Goal: Transaction & Acquisition: Purchase product/service

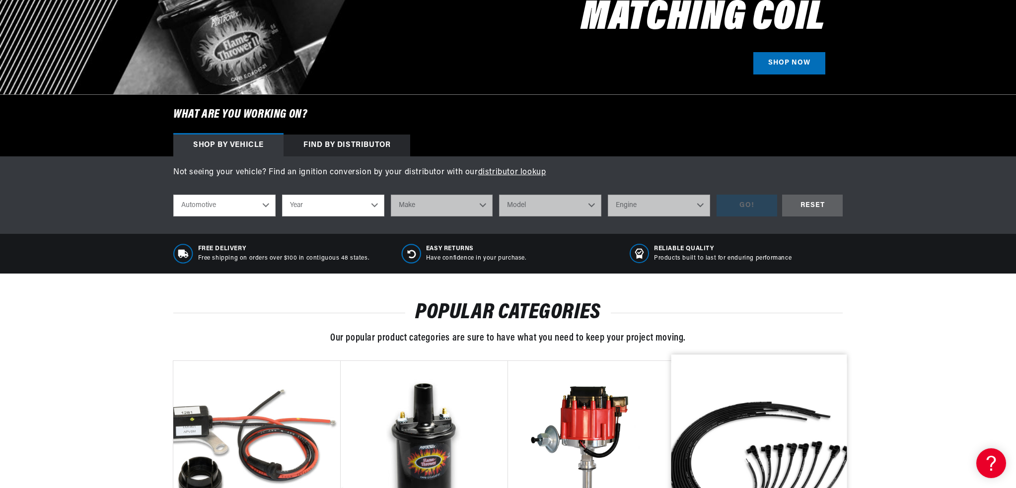
scroll to position [0, 620]
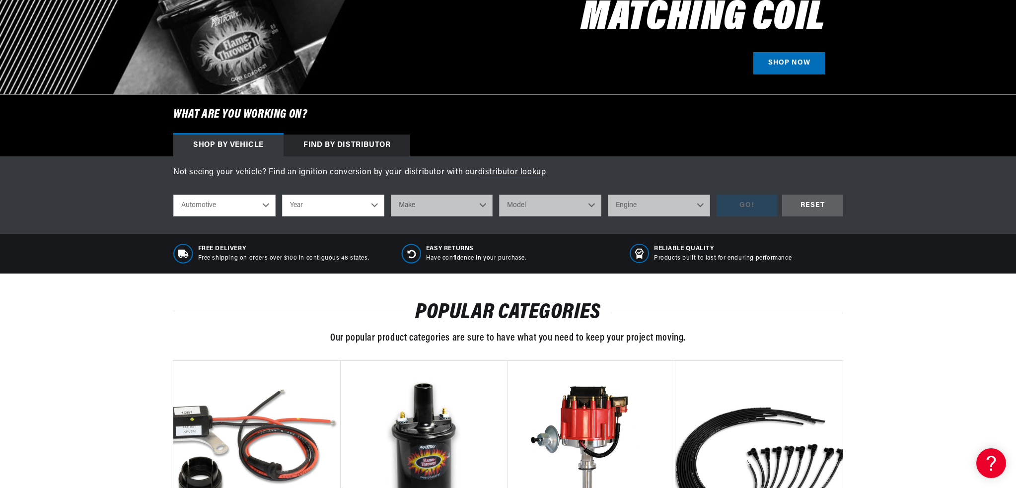
click at [324, 204] on select "Year 2022 2021 2020 2019 2018 2017 2016 2015 2014 2013 2012 2011 2010 2009 2008…" at bounding box center [333, 206] width 102 height 22
select select "1963"
click at [282, 195] on select "Year 2022 2021 2020 2019 2018 2017 2016 2015 2014 2013 2012 2011 2010 2009 2008…" at bounding box center [333, 206] width 102 height 22
select select "1963"
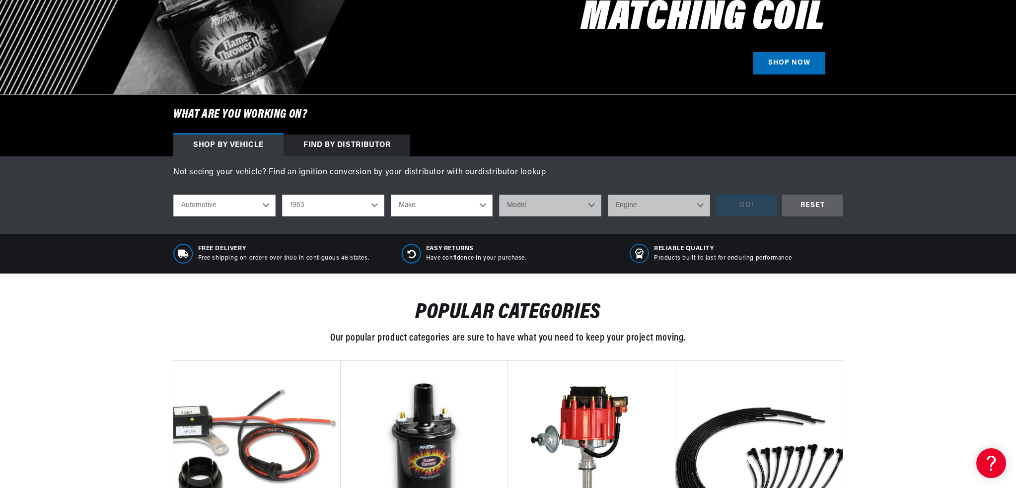
click at [469, 211] on select "Make American Motors Aston Martin Austin Austin Healey Bentley Buick Cadillac C…" at bounding box center [442, 206] width 102 height 22
select select "Cadillac"
click at [391, 195] on select "Make American Motors Aston Martin Austin Austin Healey Bentley Buick Cadillac C…" at bounding box center [442, 206] width 102 height 22
select select "Cadillac"
click at [555, 212] on select "Model DeVille Eldorado Series 60 Fleetwood Series 62 Series 75 Fleetwood" at bounding box center [550, 206] width 102 height 22
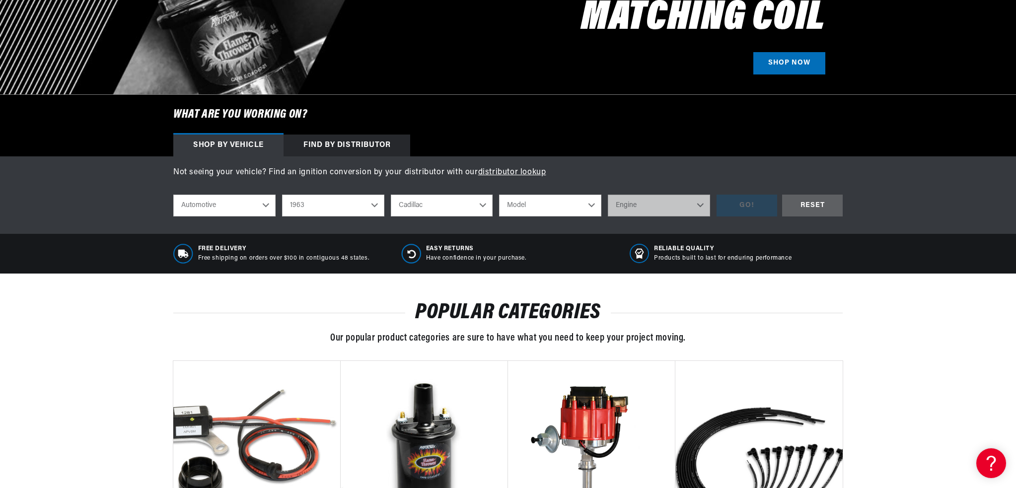
select select "DeVille"
click at [499, 195] on select "Model DeVille Eldorado Series 60 Fleetwood Series 62 Series 75 Fleetwood" at bounding box center [550, 206] width 102 height 22
select select "DeVille"
click at [635, 203] on select "Engine 6.4L" at bounding box center [659, 206] width 102 height 22
click at [608, 195] on select "Engine 6.4L" at bounding box center [659, 206] width 102 height 22
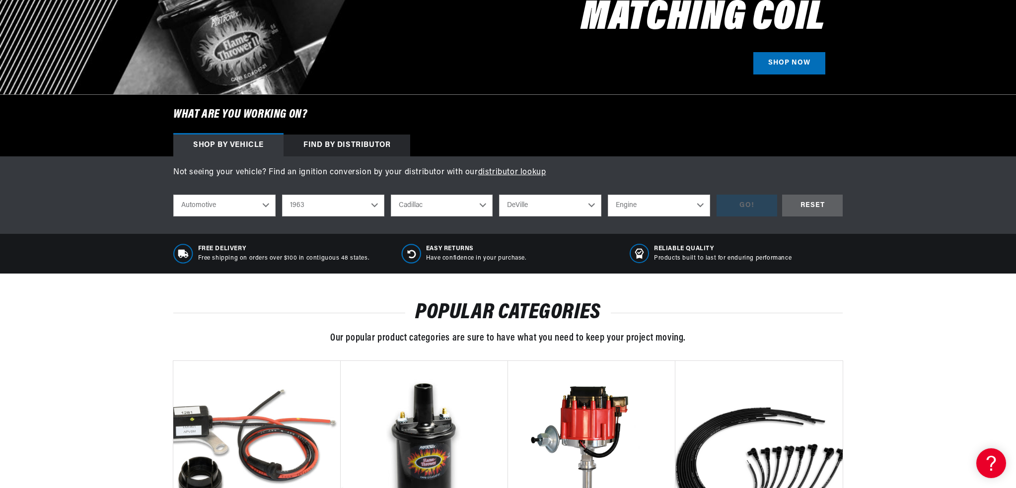
scroll to position [0, 0]
click at [704, 201] on select "Engine 6.4L" at bounding box center [659, 206] width 102 height 22
select select "6.4L"
click at [608, 195] on select "Engine 6.4L" at bounding box center [659, 206] width 102 height 22
select select "6.4L"
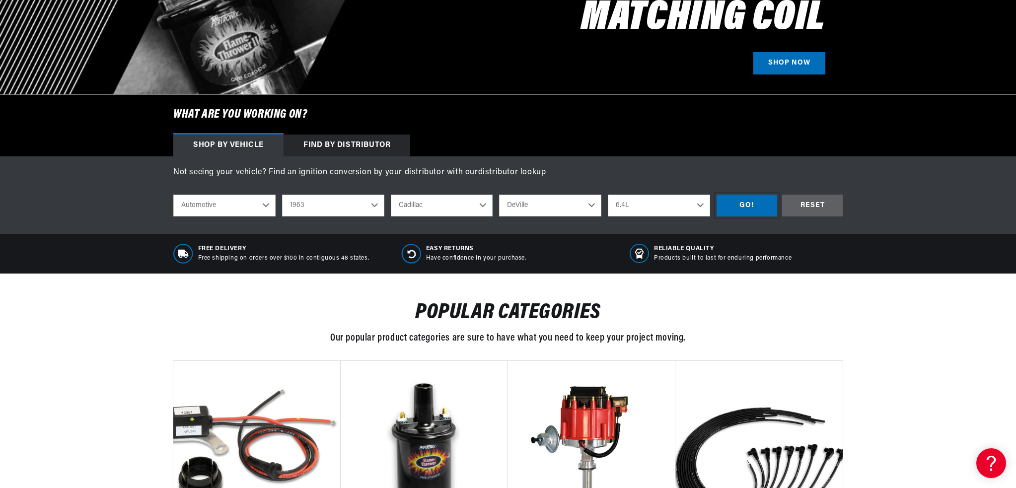
click at [744, 202] on div "GO!" at bounding box center [747, 206] width 61 height 22
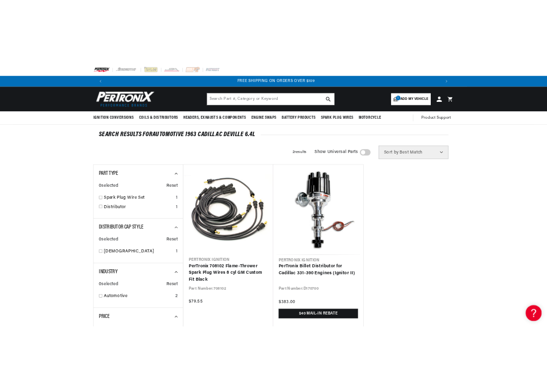
scroll to position [0, 915]
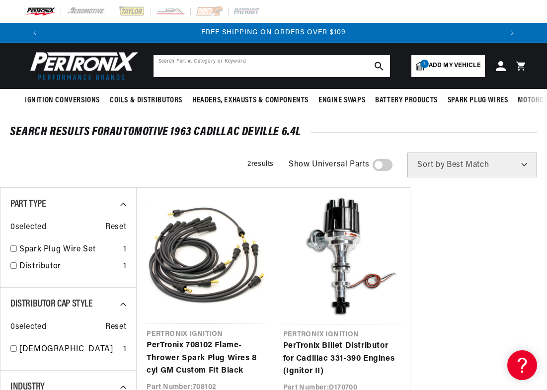
click at [233, 66] on input "text" at bounding box center [272, 66] width 236 height 22
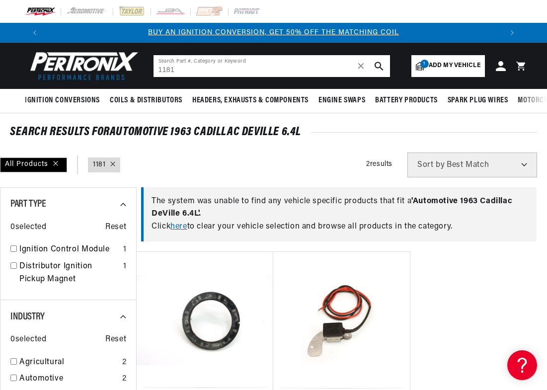
click at [234, 69] on input "1181" at bounding box center [272, 66] width 236 height 22
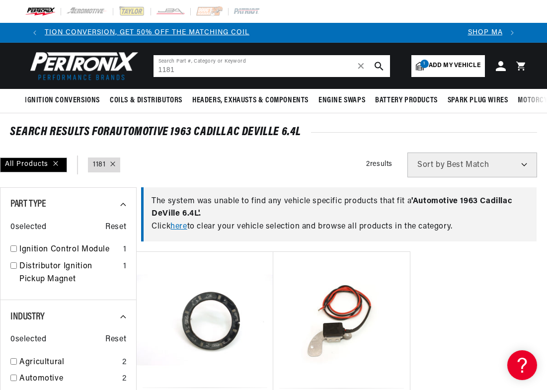
click at [229, 69] on input "1181" at bounding box center [272, 66] width 236 height 22
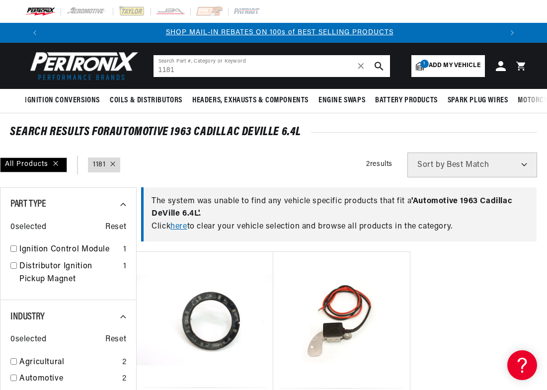
click at [229, 69] on input "1181" at bounding box center [272, 66] width 236 height 22
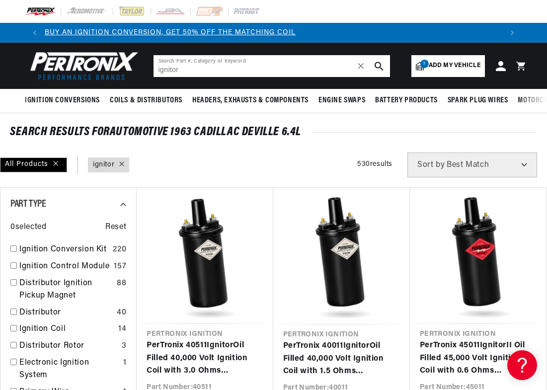
click at [234, 70] on input "ignitor" at bounding box center [272, 66] width 236 height 22
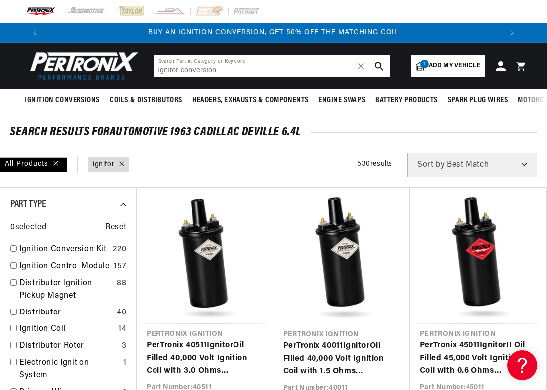
type input "ignitor conversion"
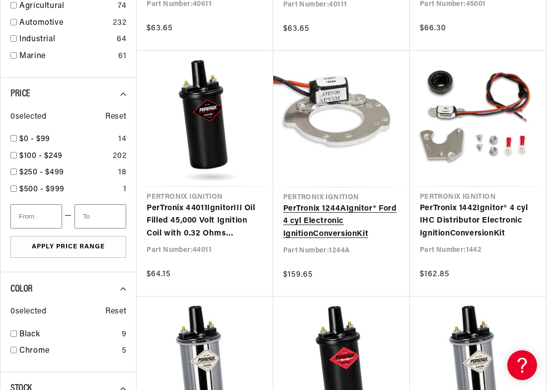
scroll to position [0, 458]
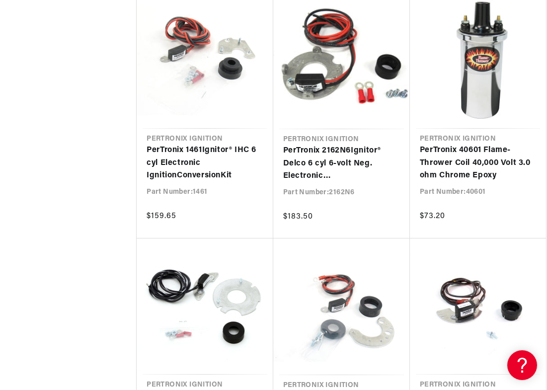
scroll to position [0, 118]
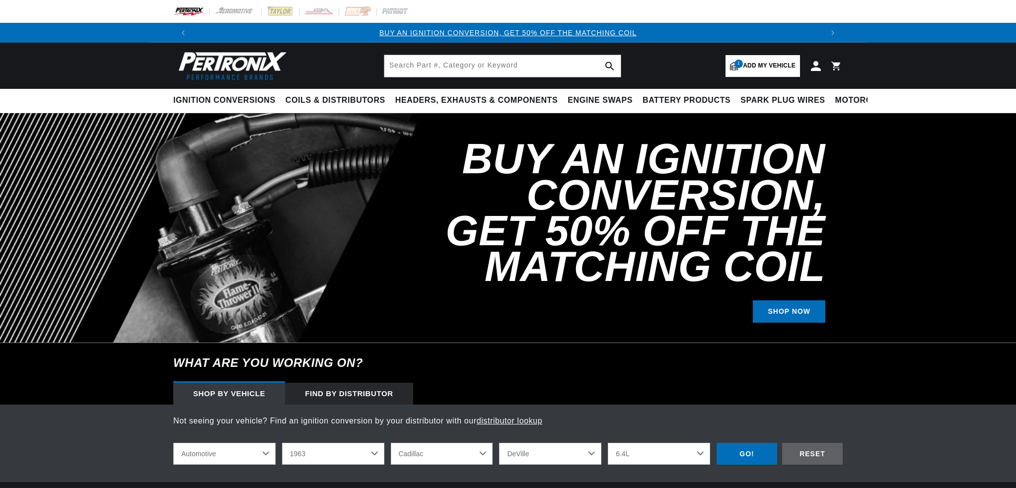
select select "1963"
select select "Cadillac"
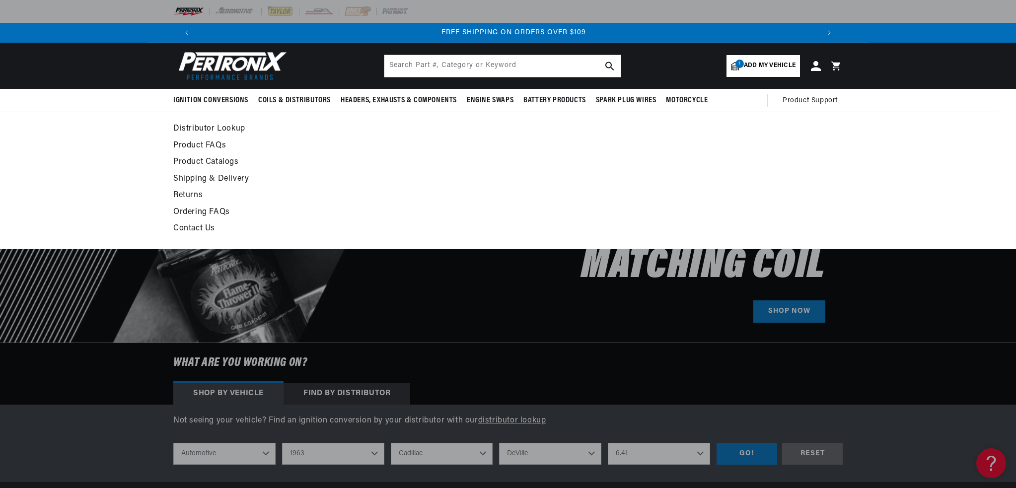
scroll to position [0, 1241]
click at [223, 131] on link "Distributor Lookup" at bounding box center [417, 129] width 488 height 14
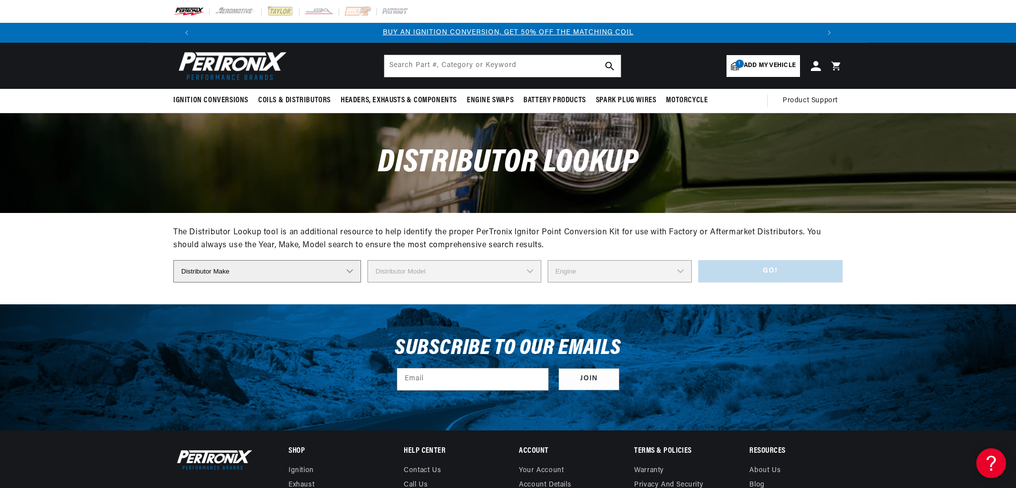
click at [344, 273] on select "Distributor Make Accel Aldon Autolite Bosch Century Chrysler Clark Colt Contine…" at bounding box center [267, 271] width 188 height 22
click at [608, 245] on div "The Distributor Lookup tool is an additional resource to help identify the prop…" at bounding box center [508, 239] width 670 height 25
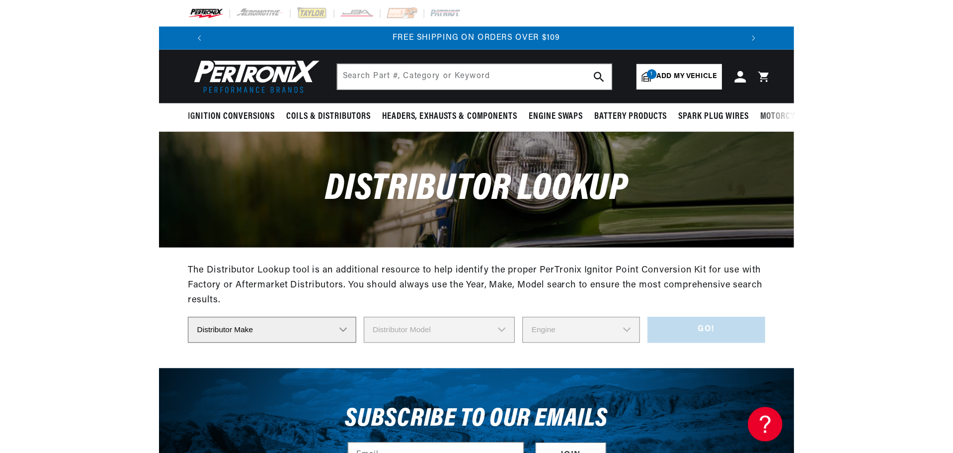
scroll to position [0, 1241]
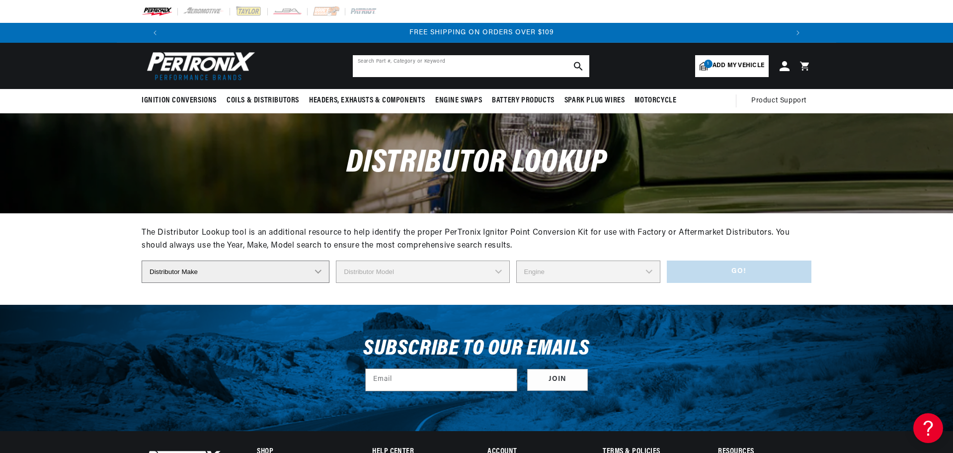
click at [477, 68] on input "text" at bounding box center [471, 66] width 236 height 22
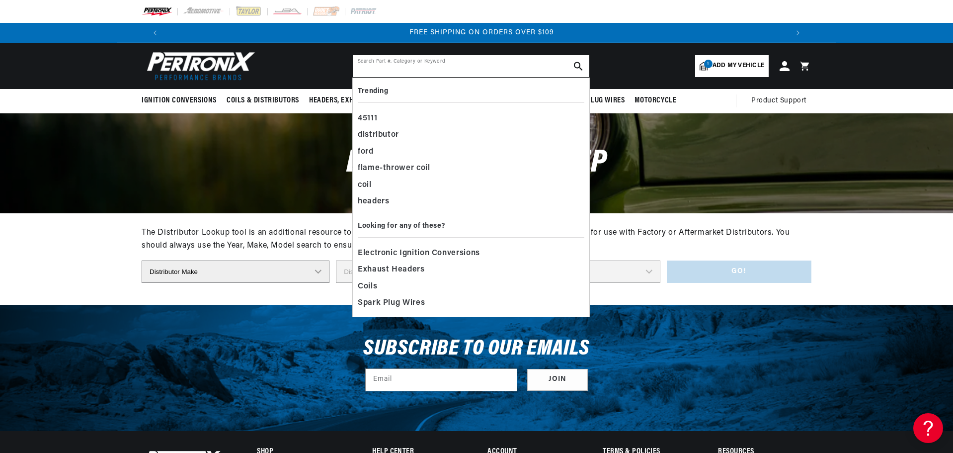
paste input "PNX-91181 (Ignitor II)"
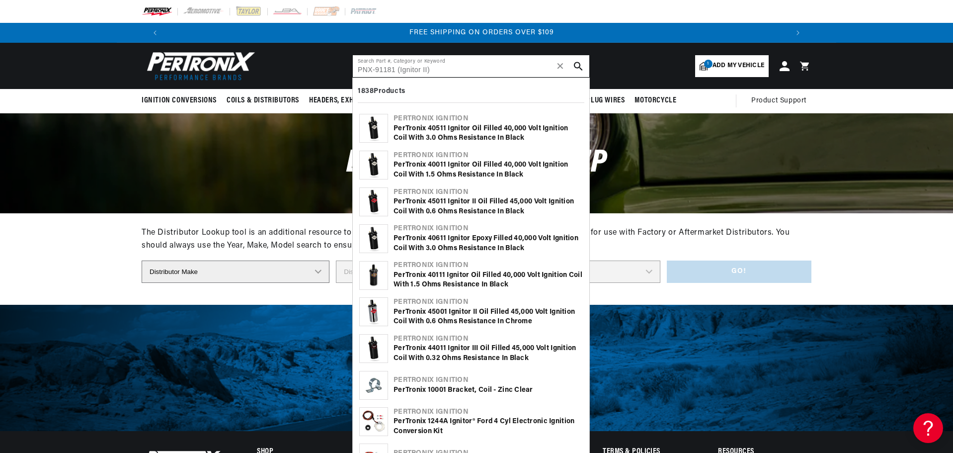
type input "PNX-91181 (Ignitor II)"
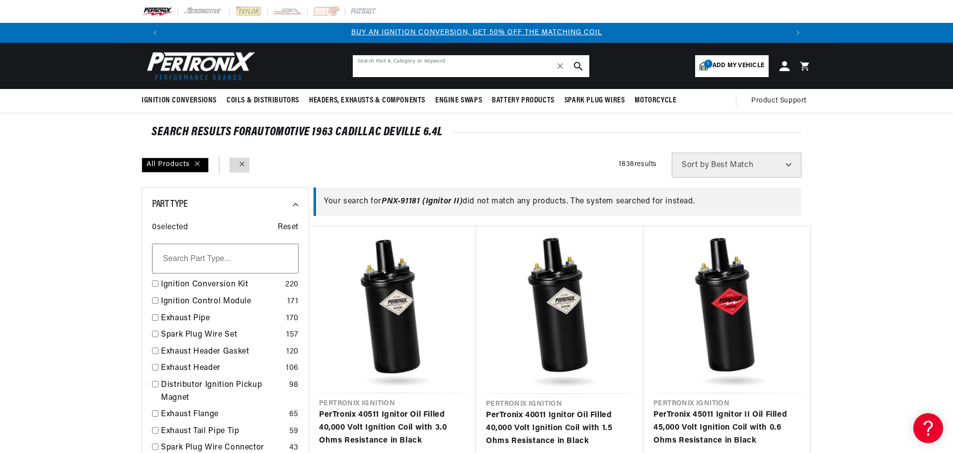
click at [455, 59] on input "text" at bounding box center [471, 66] width 236 height 22
drag, startPoint x: 428, startPoint y: 73, endPoint x: 422, endPoint y: 67, distance: 8.1
click at [426, 72] on input "text" at bounding box center [471, 66] width 236 height 22
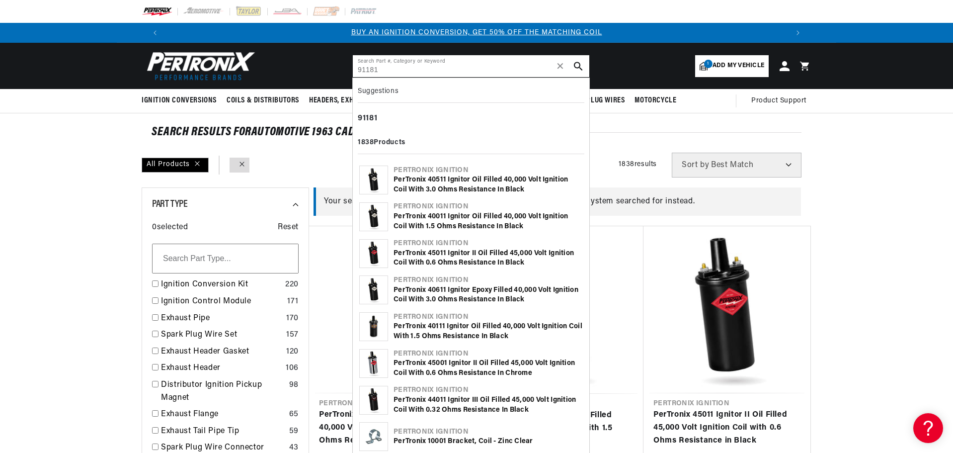
type input "91181"
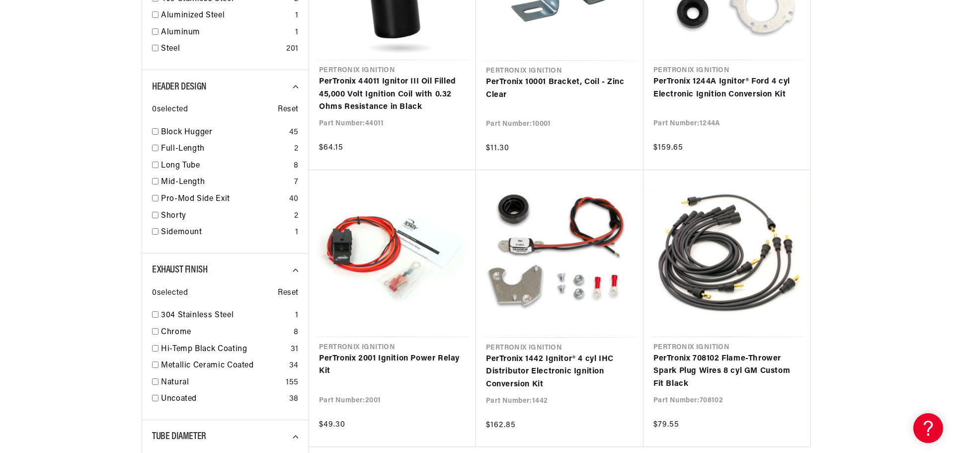
scroll to position [894, 0]
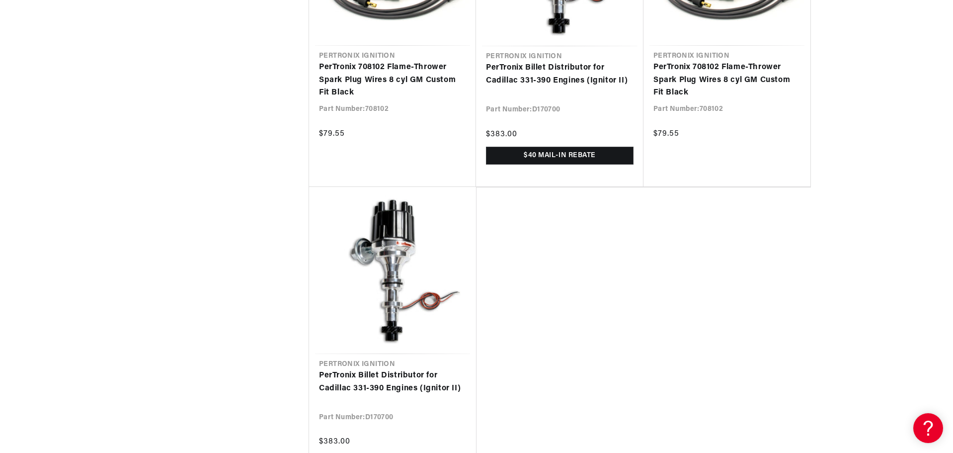
scroll to position [0, 620]
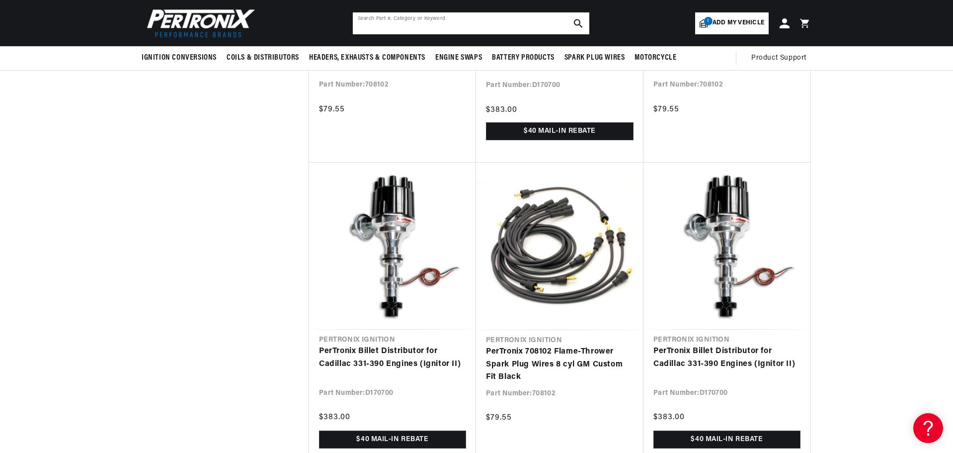
scroll to position [1540, 0]
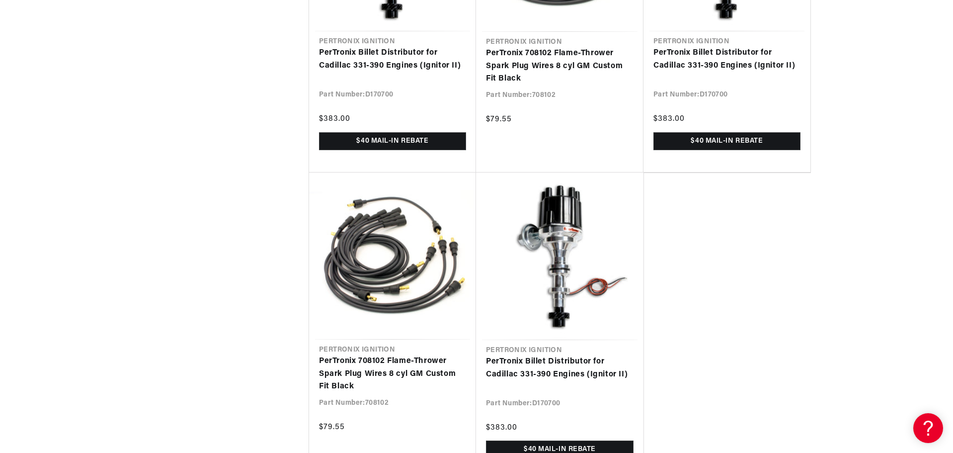
scroll to position [1888, 0]
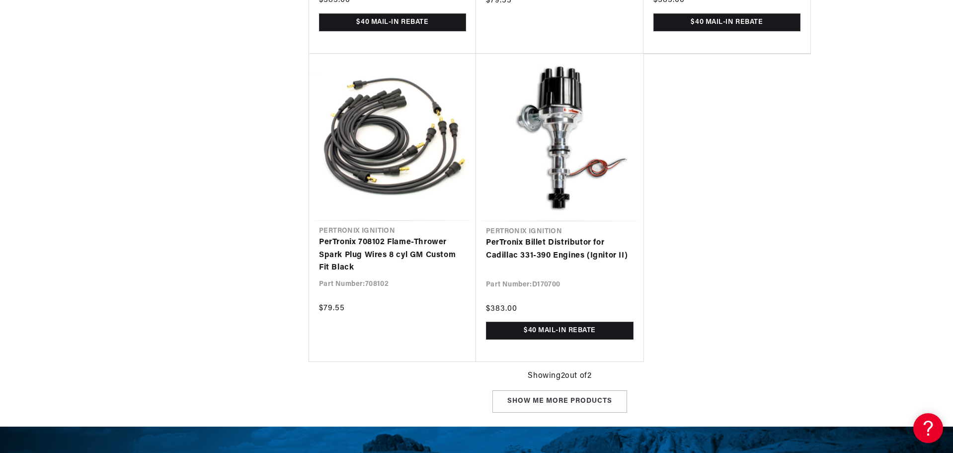
scroll to position [2086, 0]
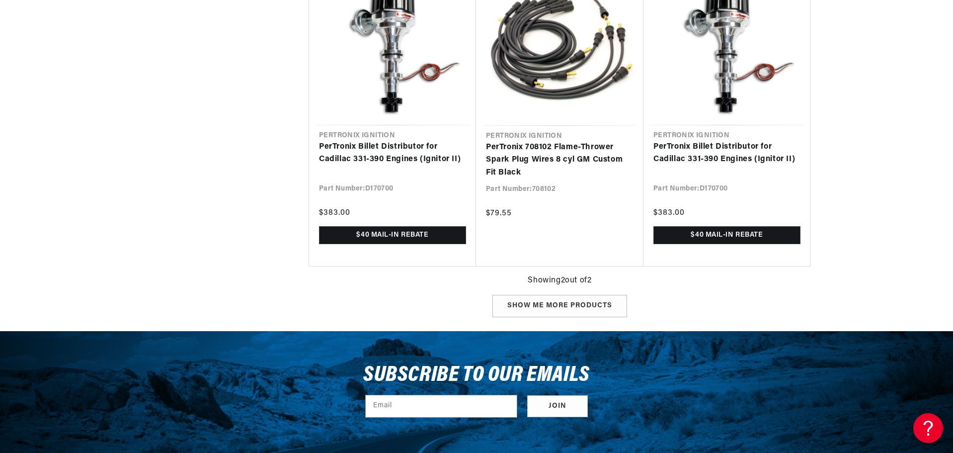
scroll to position [0, 620]
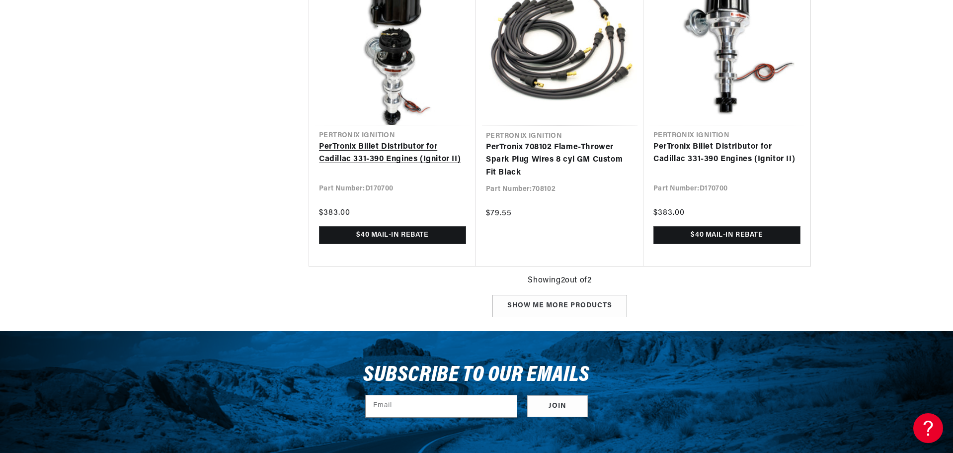
click at [380, 145] on link "PerTronix Billet Distributor for Cadillac 331-390 Engines (Ignitor II)" at bounding box center [392, 153] width 147 height 25
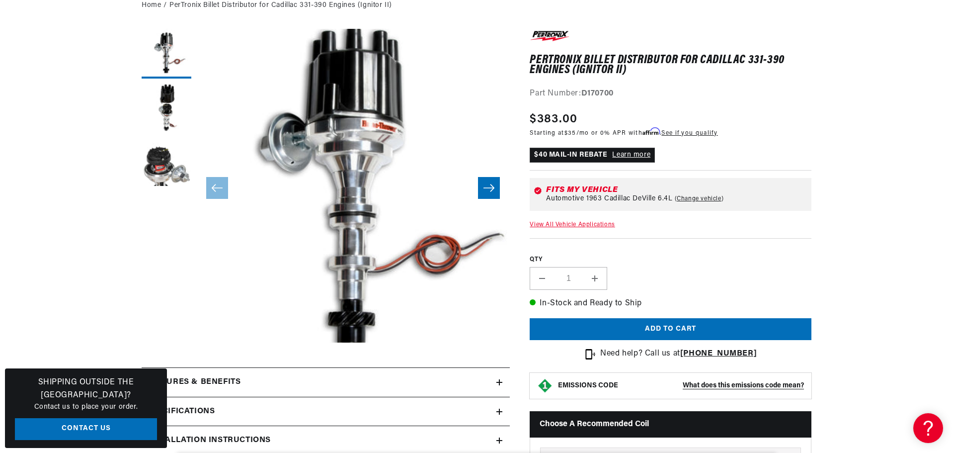
scroll to position [149, 0]
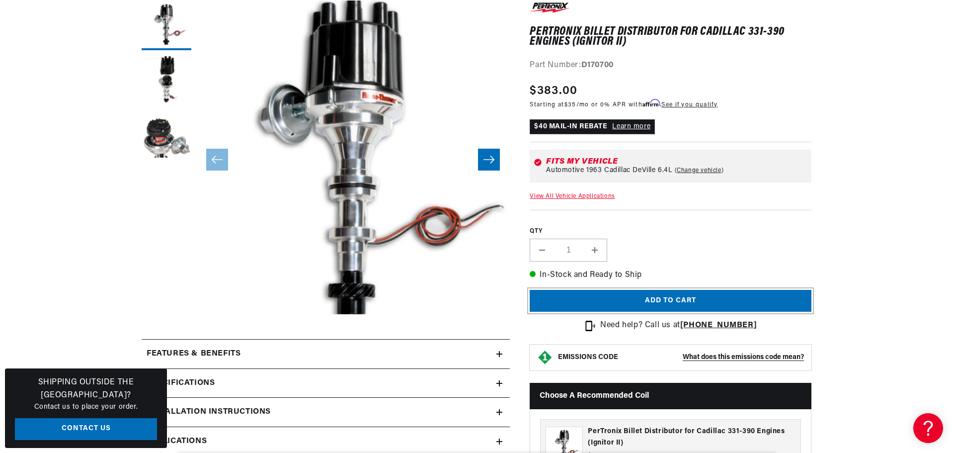
click at [664, 297] on button "Add to cart" at bounding box center [671, 301] width 282 height 22
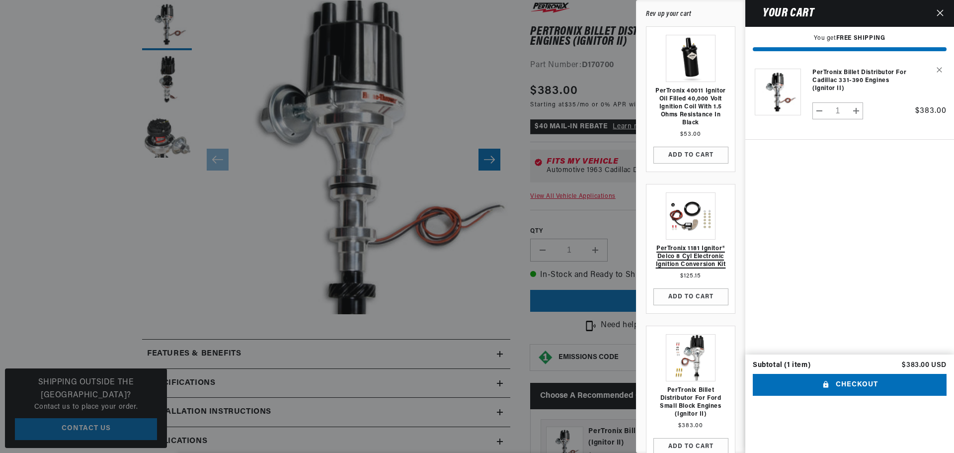
click at [673, 252] on link "PerTronix 1181 Ignitor® Delco 8 cyl Electronic Ignition Conversion Kit" at bounding box center [690, 256] width 78 height 24
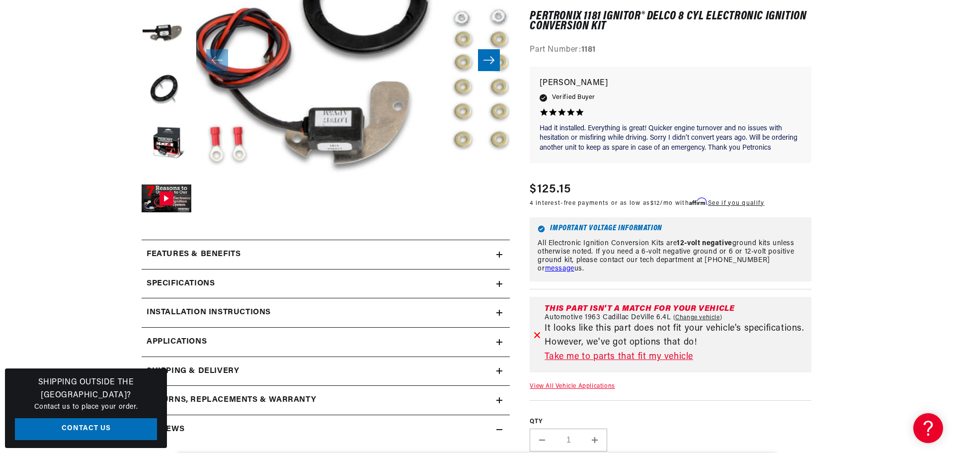
scroll to position [0, 620]
click at [642, 354] on link "Take me to parts that fit my vehicle" at bounding box center [675, 357] width 263 height 14
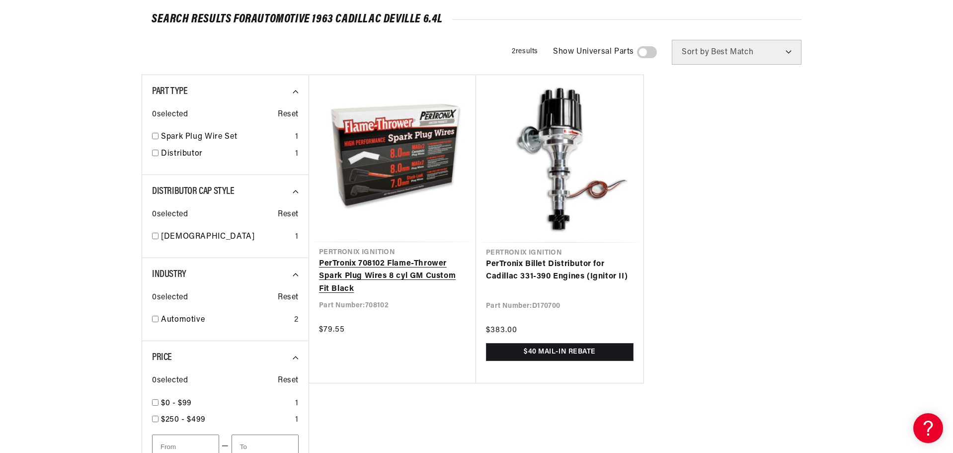
scroll to position [149, 0]
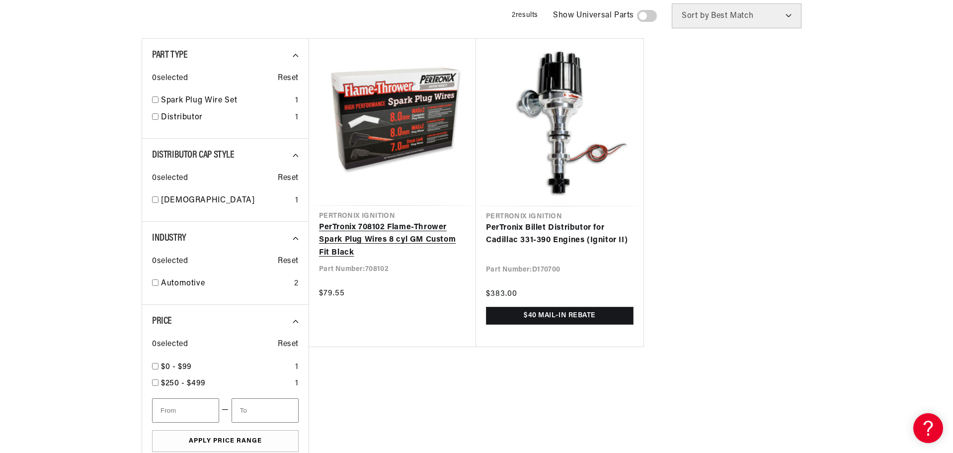
click at [358, 226] on link "PerTronix 708102 Flame-Thrower Spark Plug Wires 8 cyl GM Custom Fit Black" at bounding box center [392, 240] width 147 height 38
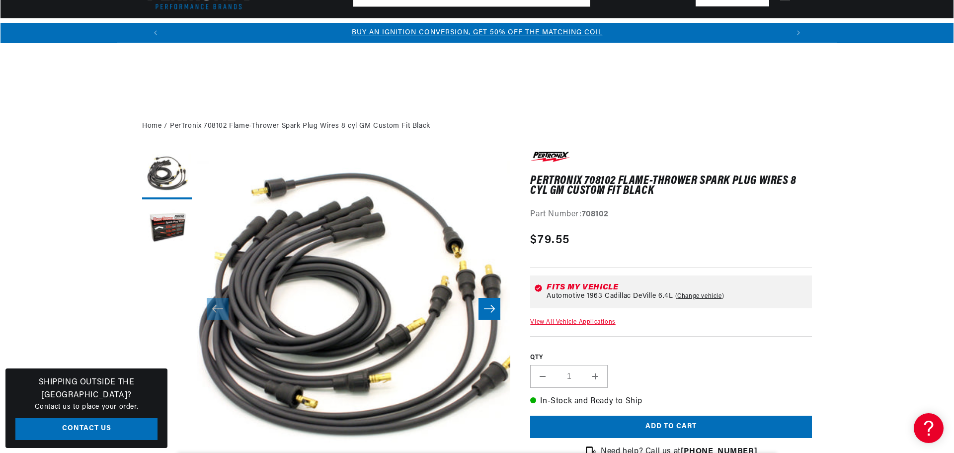
scroll to position [149, 0]
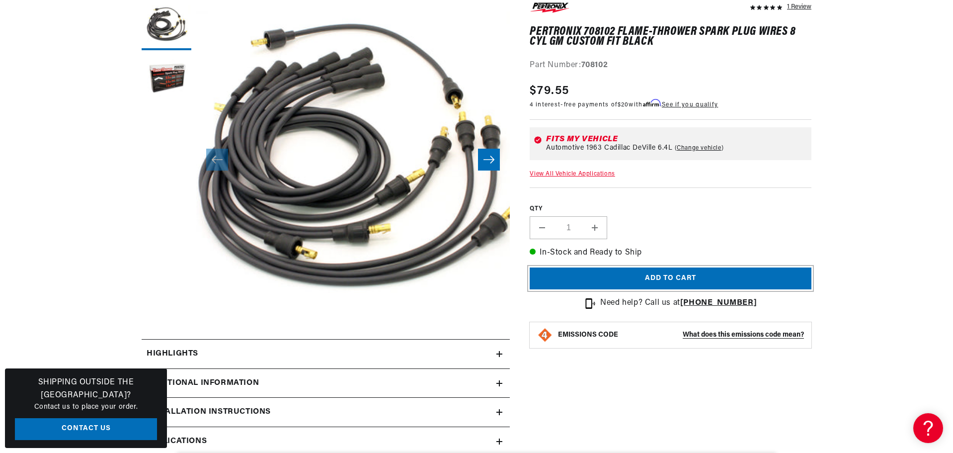
click at [686, 279] on button "Add to cart" at bounding box center [671, 278] width 282 height 22
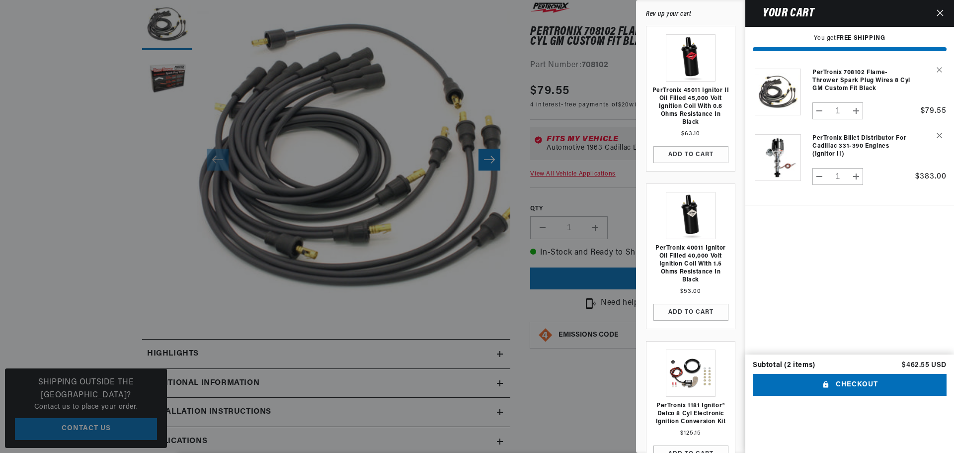
scroll to position [0, 1241]
click at [696, 264] on link "PerTronix 40011 Ignitor Oil Filled 40,000 Volt Ignition Coil with 1.5 Ohms Resi…" at bounding box center [690, 264] width 78 height 40
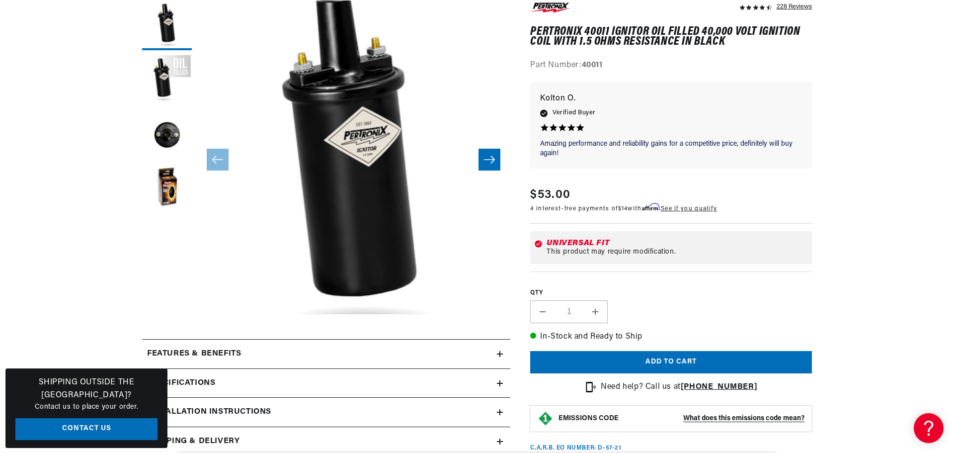
scroll to position [0, 620]
click at [636, 367] on button "Add to cart" at bounding box center [671, 362] width 282 height 22
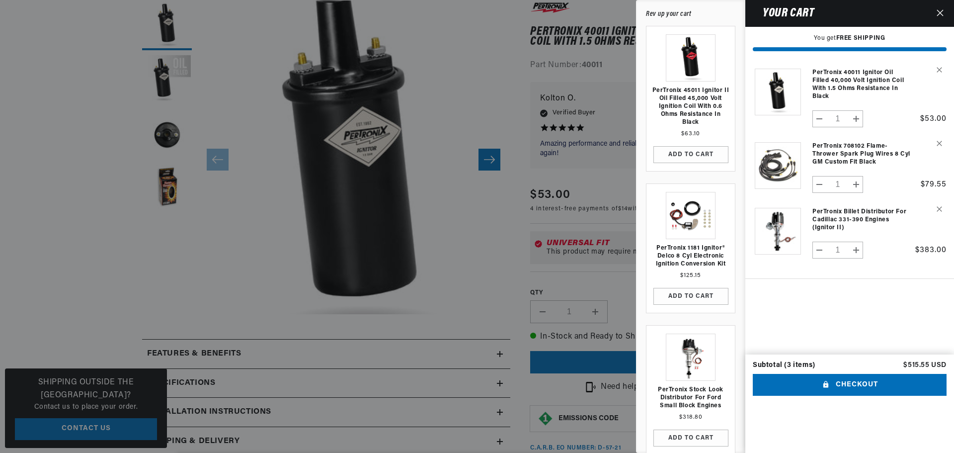
scroll to position [0, 1241]
click at [862, 339] on cart-drawer-items "Product image Product Total Quantity PerTronix 40011 Ignitor Oil Filled 40,000 …" at bounding box center [849, 207] width 209 height 296
click at [848, 81] on link "PerTronix 40011 Ignitor Oil Filled 40,000 Volt Ignition Coil with 1.5 Ohms Resi…" at bounding box center [861, 85] width 99 height 32
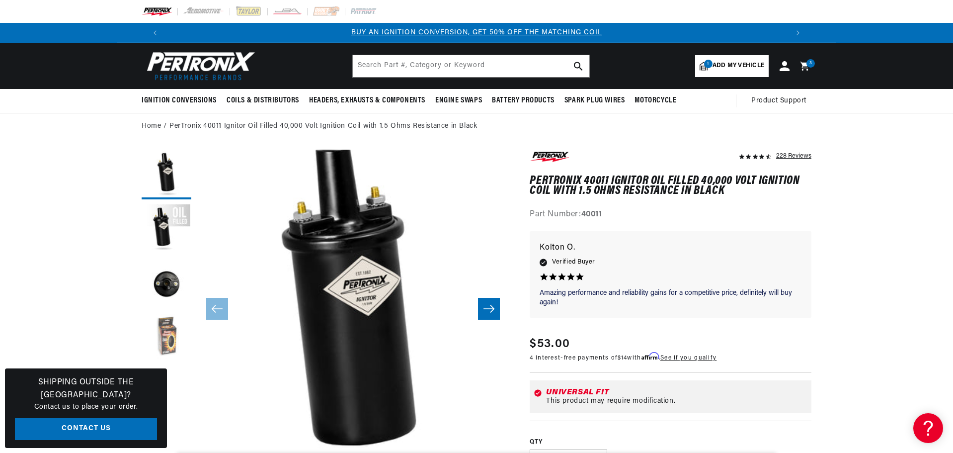
click at [166, 335] on button "Load image 4 in gallery view" at bounding box center [167, 338] width 50 height 50
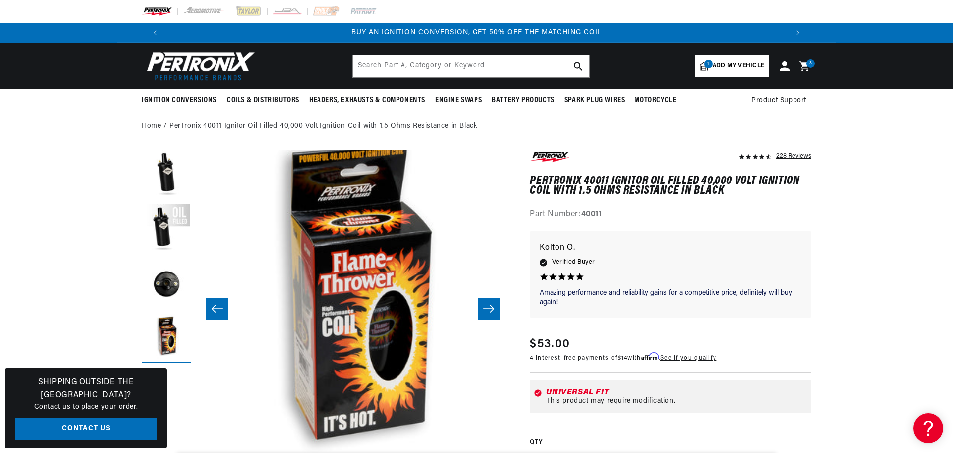
click at [806, 62] on icon at bounding box center [805, 66] width 23 height 12
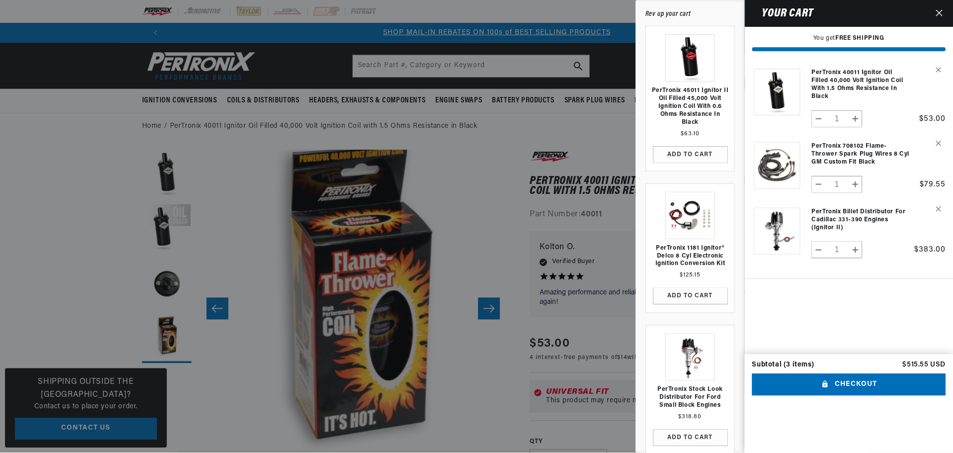
scroll to position [0, 620]
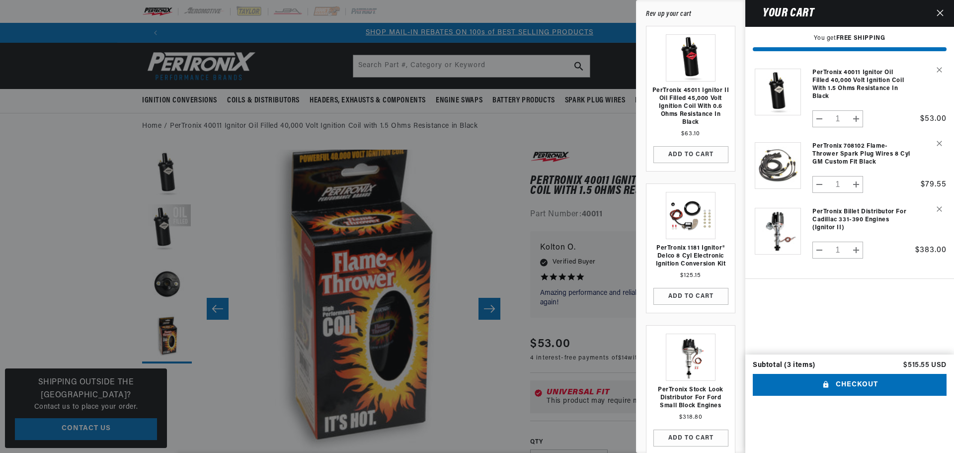
click at [934, 9] on button "Close" at bounding box center [940, 13] width 22 height 27
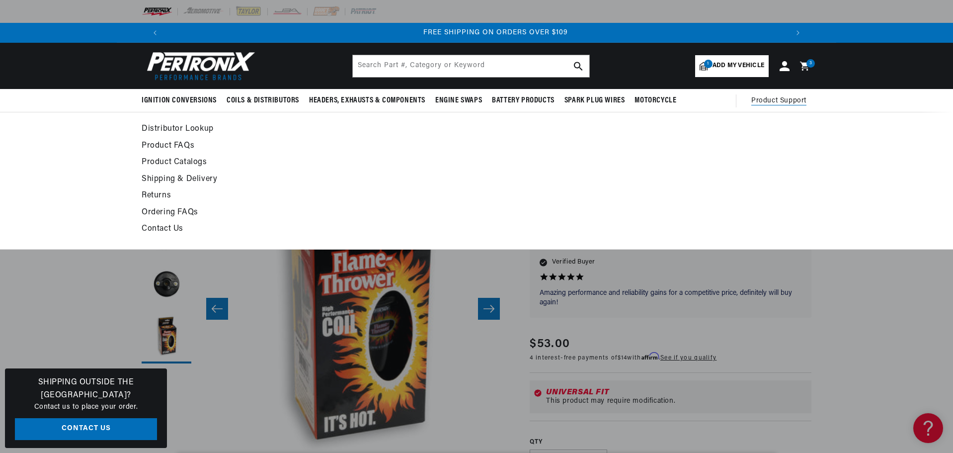
scroll to position [0, 1241]
click at [778, 99] on span "Product Support" at bounding box center [778, 100] width 55 height 11
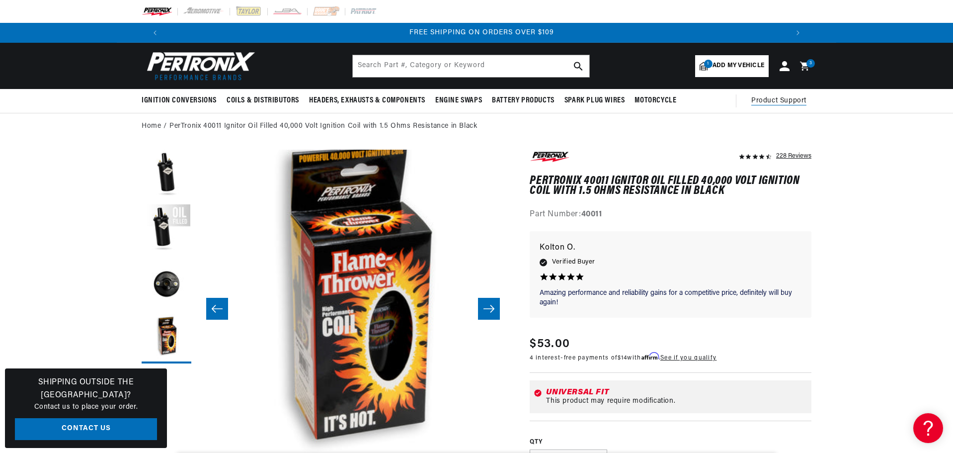
click at [778, 99] on span "Product Support" at bounding box center [778, 100] width 55 height 11
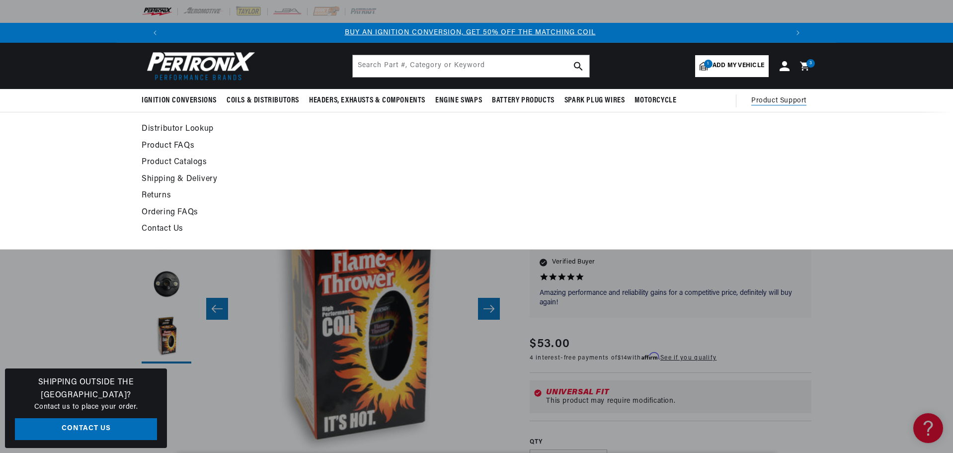
scroll to position [0, 0]
click at [162, 228] on link "Contact Us" at bounding box center [386, 229] width 488 height 14
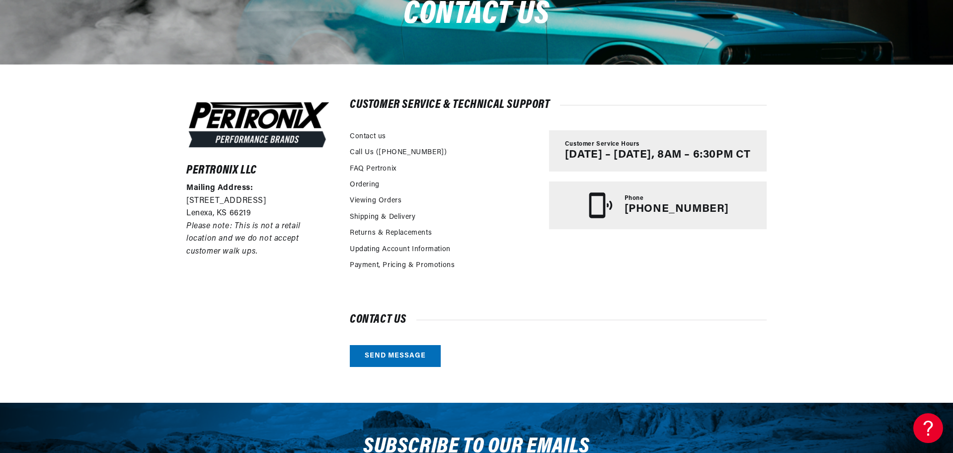
scroll to position [149, 0]
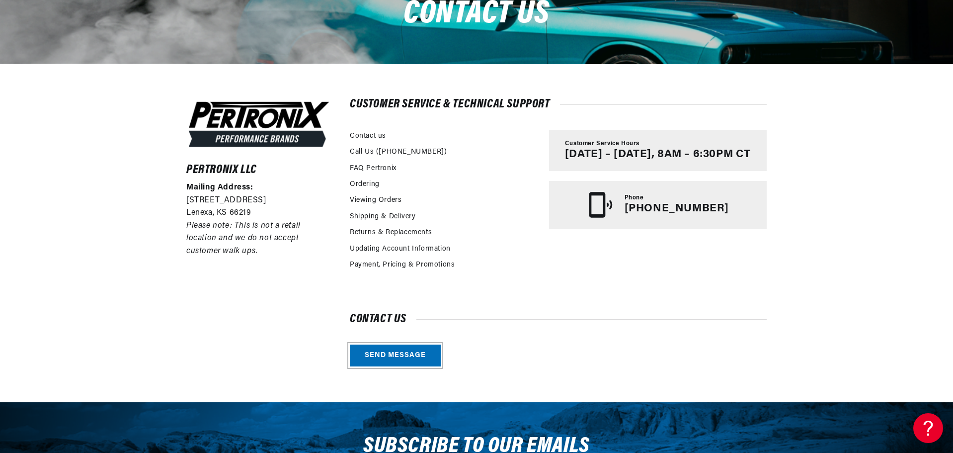
click at [386, 354] on link "Send message" at bounding box center [395, 355] width 91 height 22
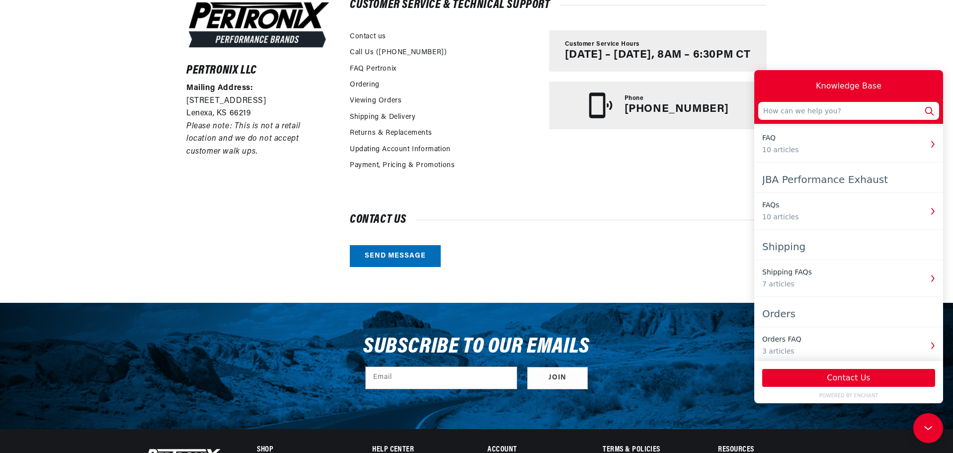
scroll to position [0, 0]
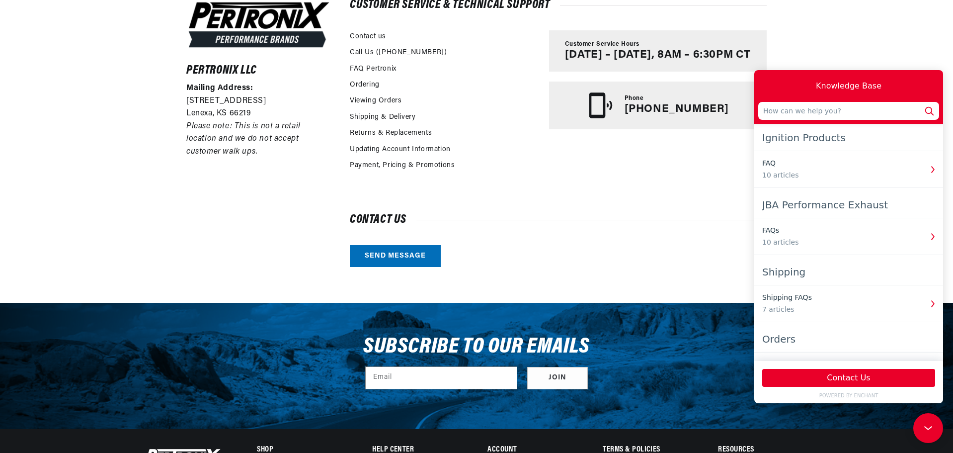
click at [837, 142] on div "Ignition Products" at bounding box center [848, 138] width 173 height 18
click at [838, 110] on input "text" at bounding box center [848, 111] width 181 height 18
click at [914, 50] on div "Pertronix LLC Mailing Address: 10955 Mill Creek Road Lenexa, KS 66219 Please no…" at bounding box center [476, 133] width 953 height 338
click at [655, 202] on div "Customer Service & Technical Support Contact us Call Us (913-808-2376) FAQ Pert…" at bounding box center [558, 133] width 417 height 267
click at [881, 44] on div "Pertronix LLC Mailing Address: 10955 Mill Creek Road Lenexa, KS 66219 Please no…" at bounding box center [476, 133] width 953 height 338
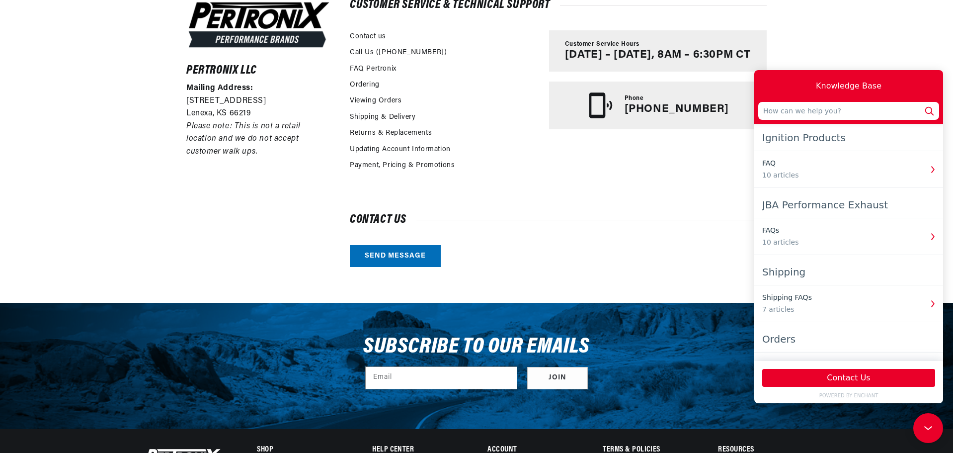
drag, startPoint x: 677, startPoint y: 305, endPoint x: 642, endPoint y: 197, distance: 113.7
click at [676, 300] on body "Skip to content Your cart You get FREE SHIPPING Product image Product Total Qua…" at bounding box center [476, 231] width 953 height 959
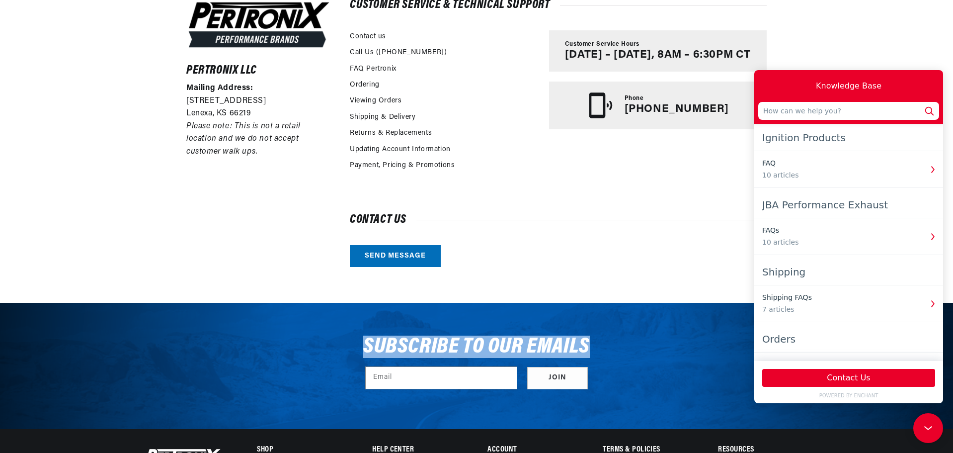
scroll to position [0, 620]
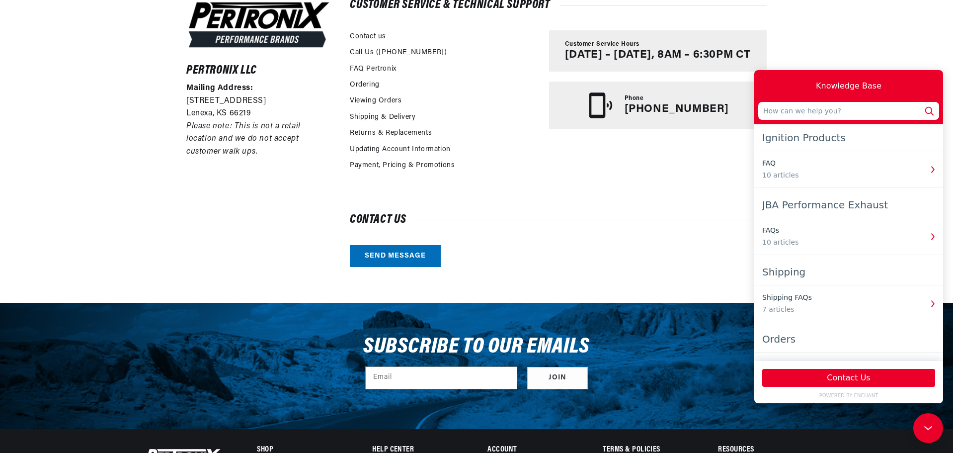
click at [116, 92] on div "Pertronix LLC Mailing Address: 10955 Mill Creek Road Lenexa, KS 66219 Please no…" at bounding box center [476, 133] width 953 height 338
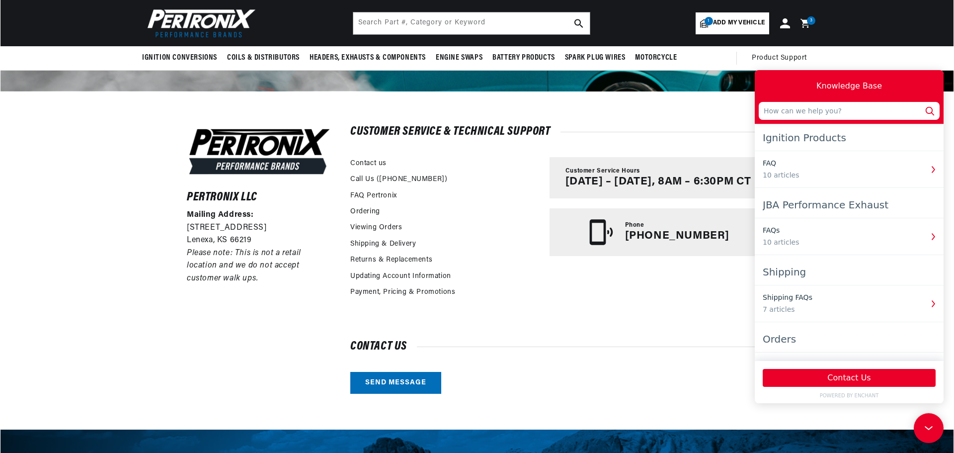
scroll to position [0, 0]
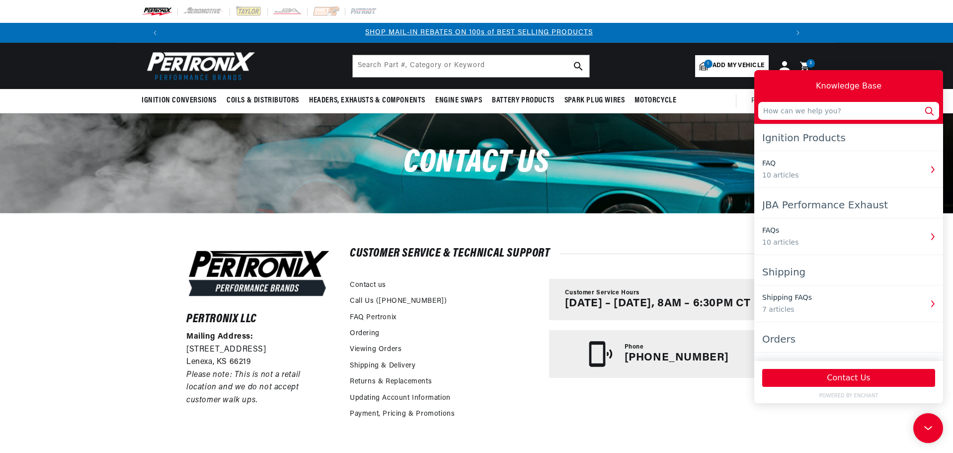
click at [920, 441] on div "Pertronix LLC Mailing Address: 10955 Mill Creek Road Lenexa, KS 66219 Please no…" at bounding box center [476, 382] width 953 height 338
click at [921, 434] on icon at bounding box center [926, 426] width 15 height 75
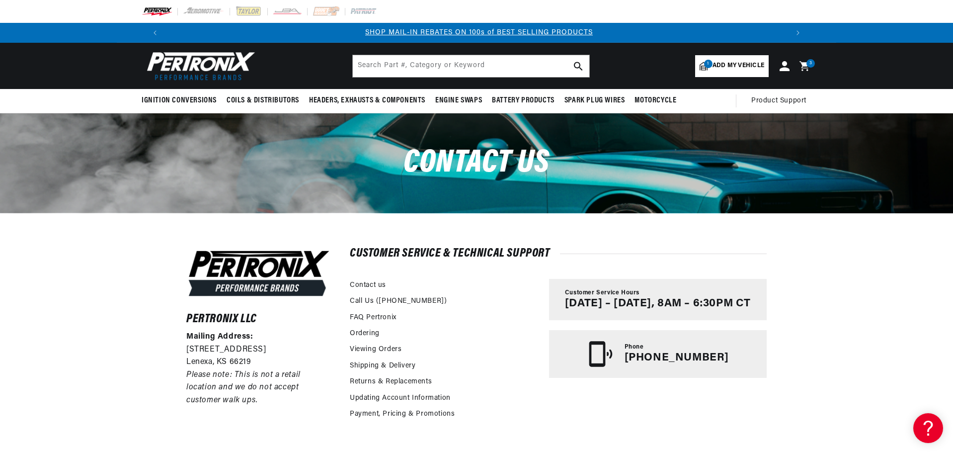
click at [808, 67] on icon at bounding box center [805, 66] width 23 height 12
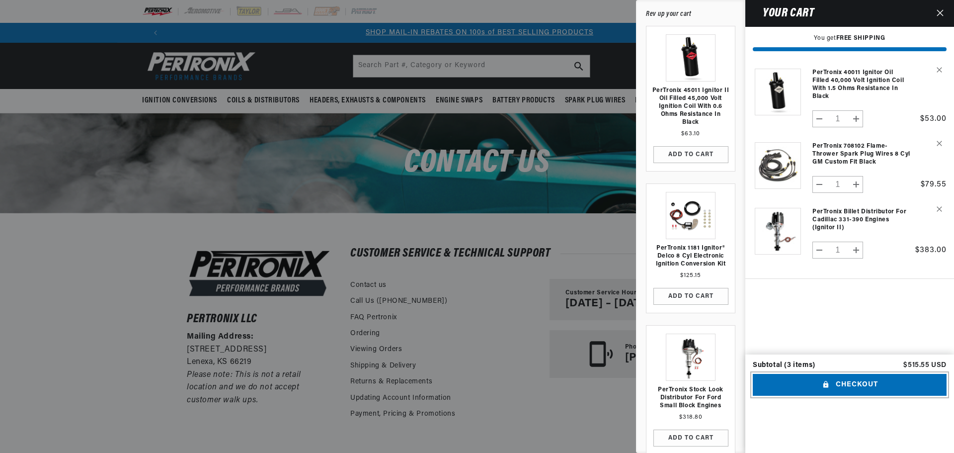
click at [848, 396] on button "Checkout" at bounding box center [850, 385] width 194 height 22
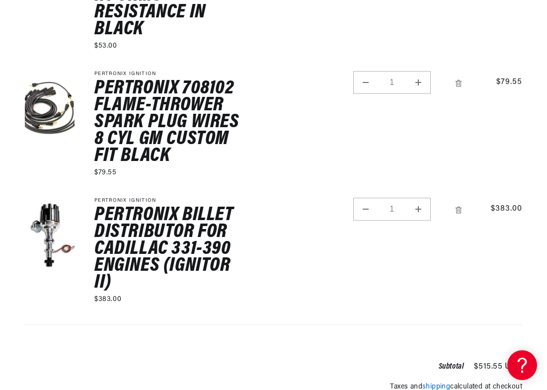
scroll to position [348, 0]
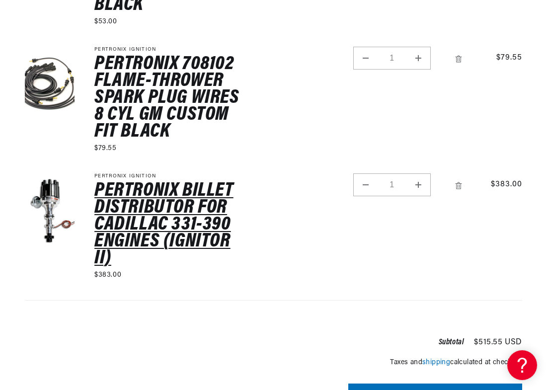
click at [149, 203] on link "PerTronix Billet Distributor for Cadillac 331-390 Engines (Ignitor II)" at bounding box center [168, 224] width 149 height 84
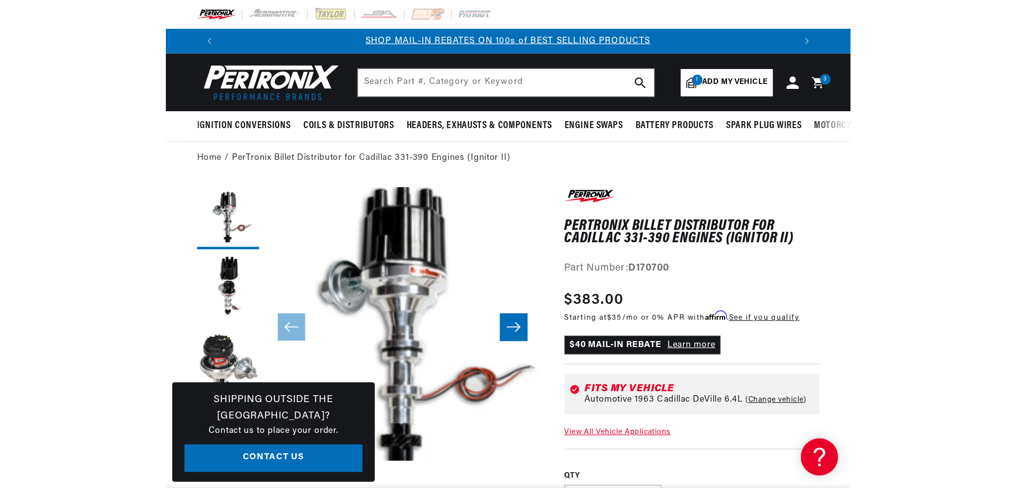
scroll to position [0, 620]
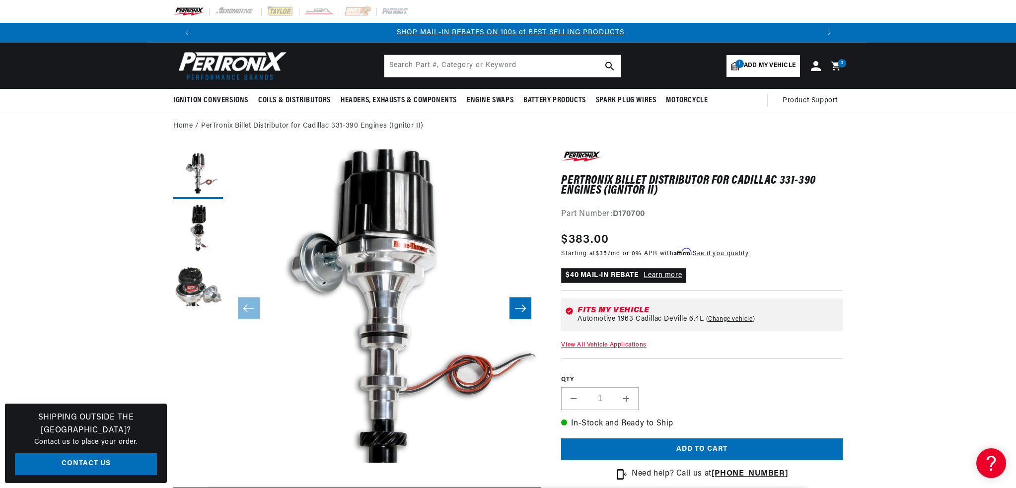
click at [546, 276] on link "Learn more" at bounding box center [663, 275] width 38 height 7
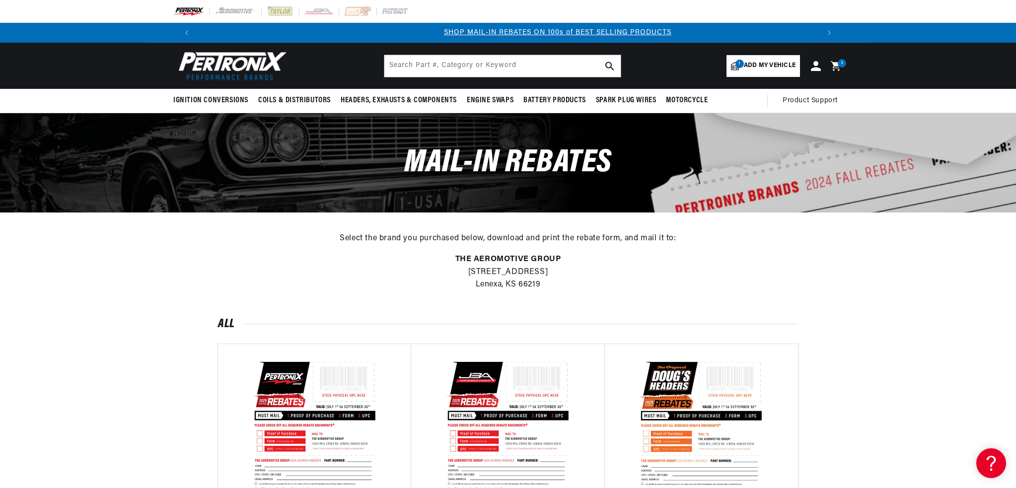
click at [833, 63] on icon at bounding box center [835, 65] width 9 height 9
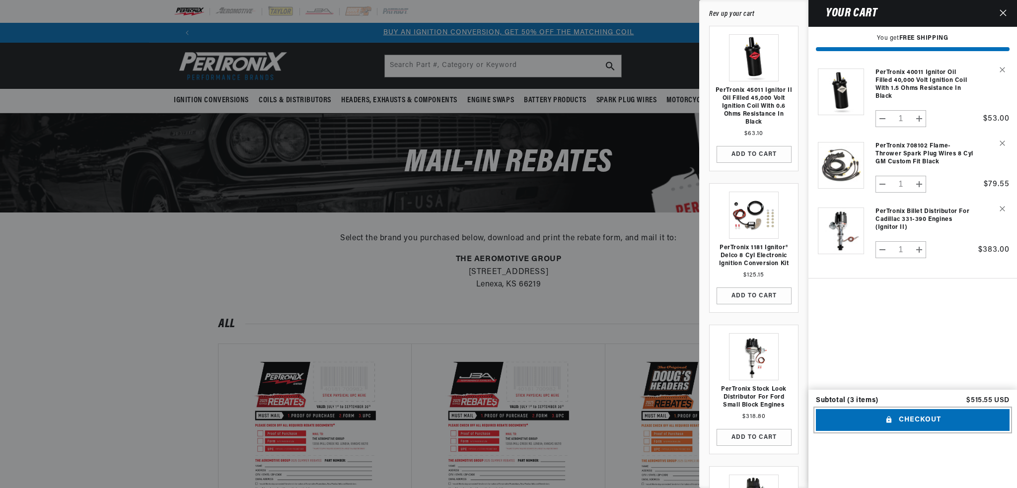
click at [918, 432] on button "Checkout" at bounding box center [913, 420] width 194 height 22
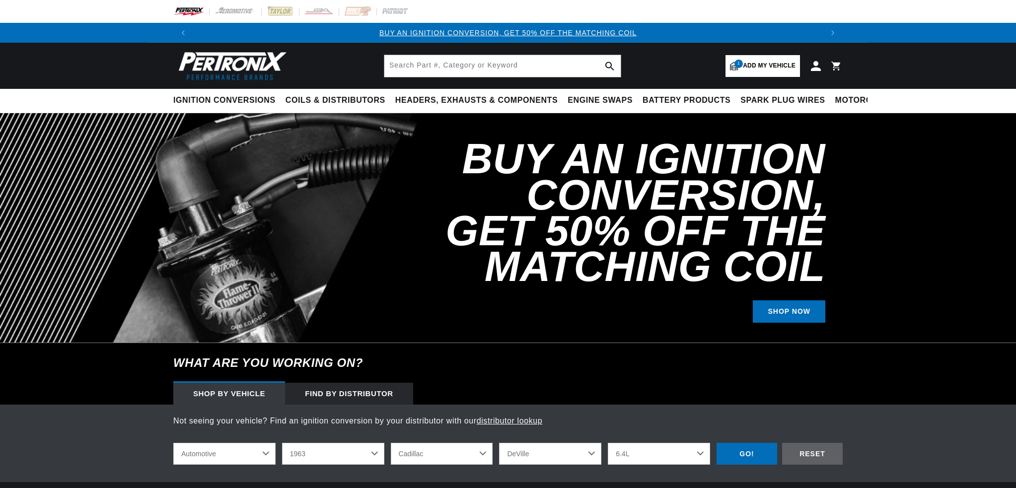
select select "1963"
select select "Cadillac"
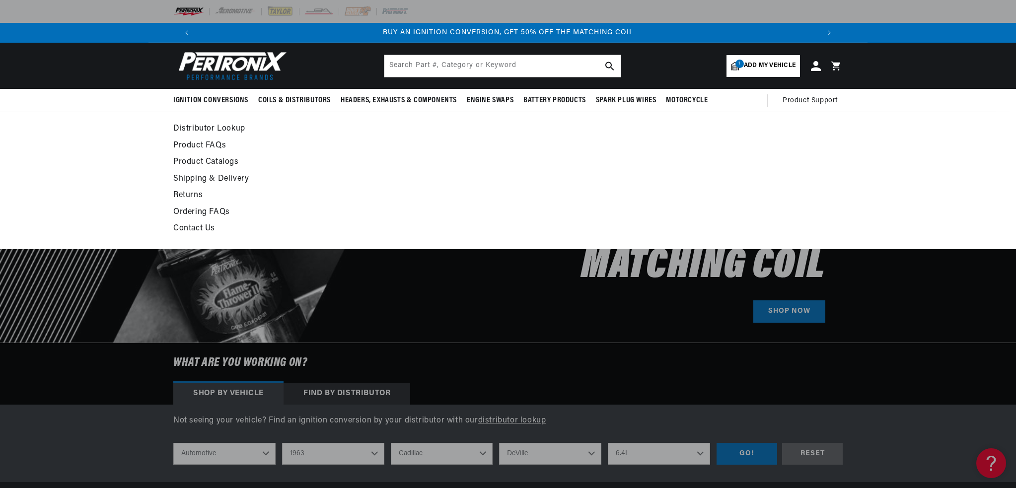
click at [197, 178] on link "Shipping & Delivery" at bounding box center [417, 179] width 488 height 14
